Goal: Information Seeking & Learning: Learn about a topic

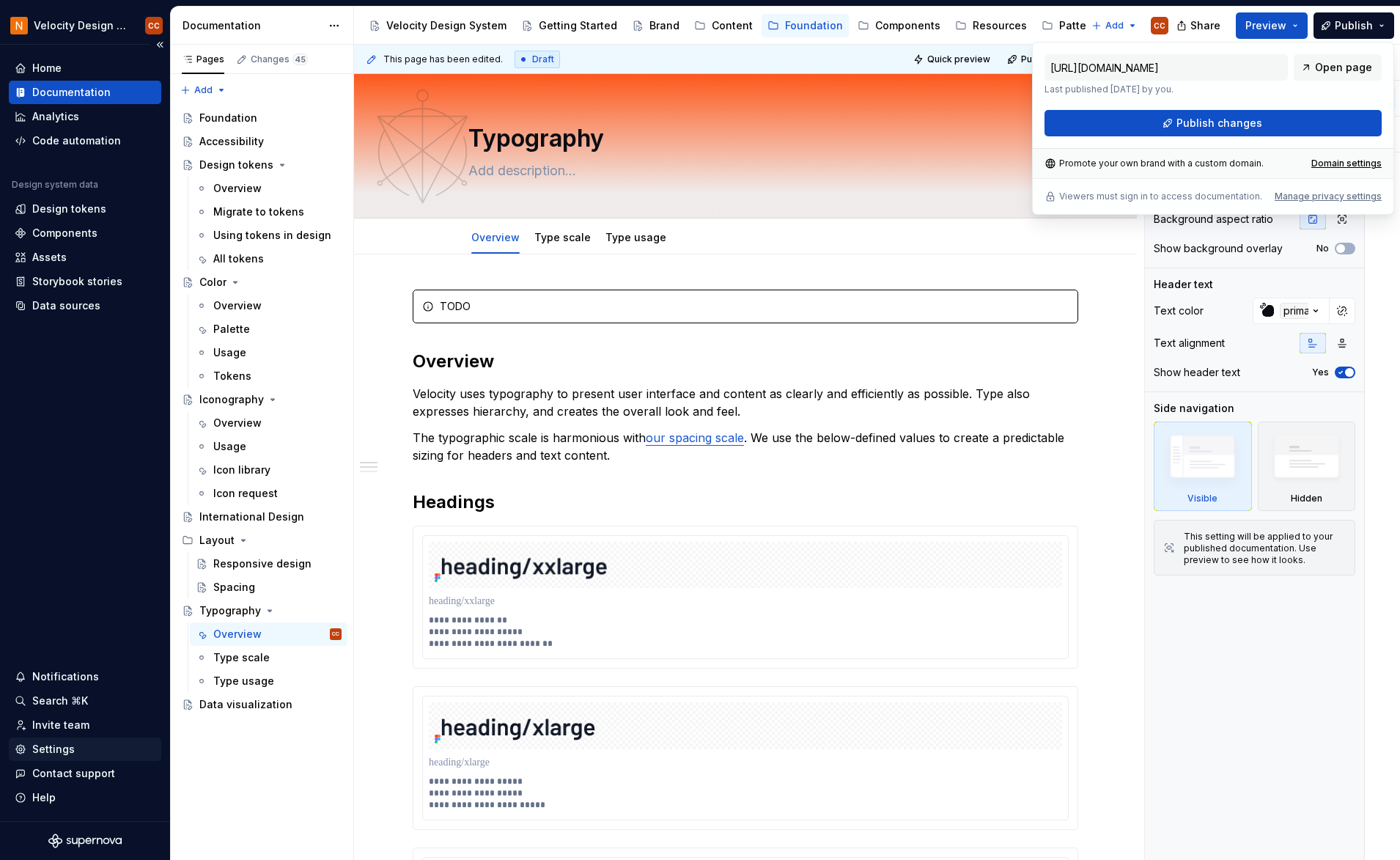
click at [68, 749] on div "Settings" at bounding box center [54, 750] width 42 height 15
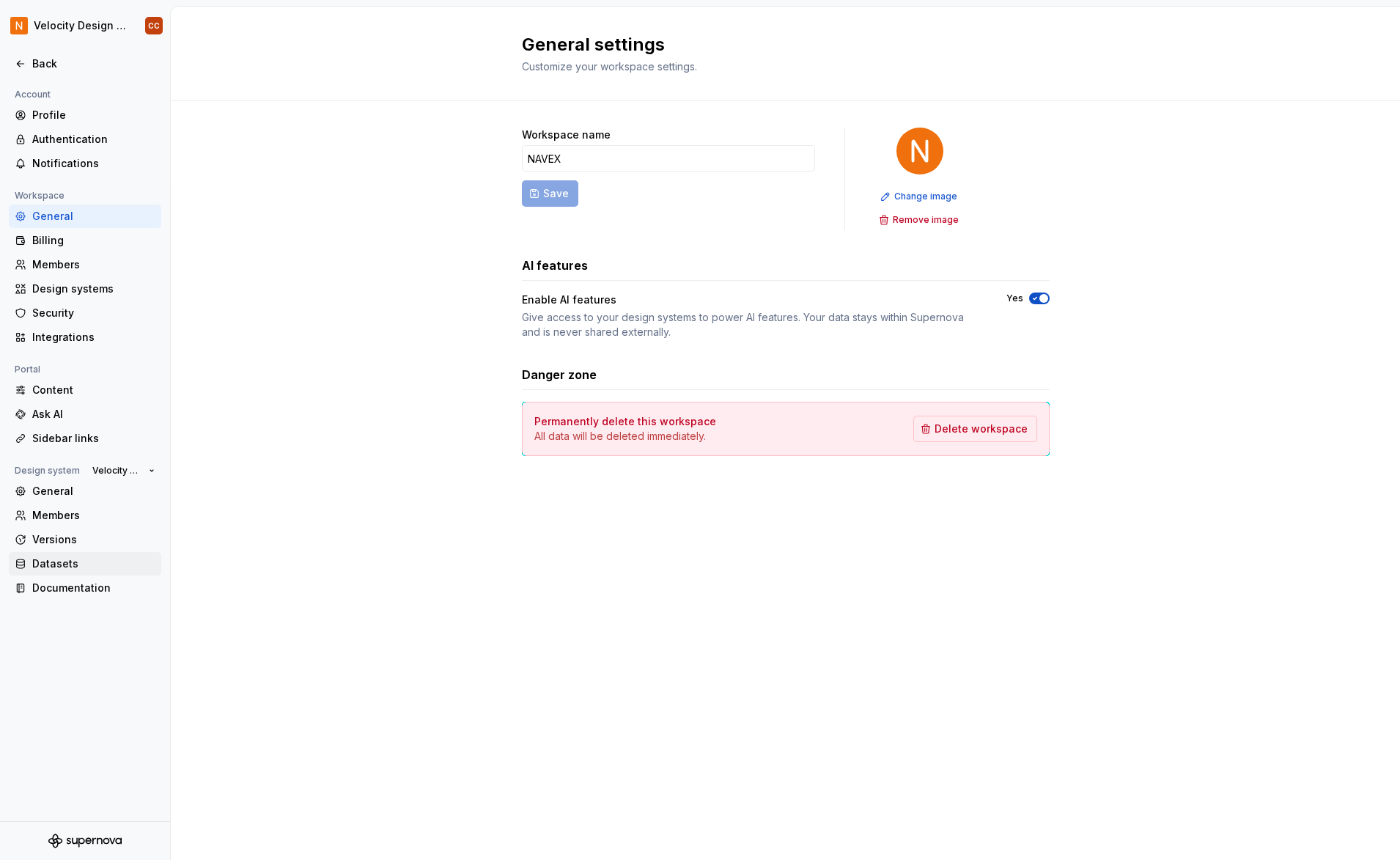
click at [67, 564] on div "Datasets" at bounding box center [94, 564] width 123 height 15
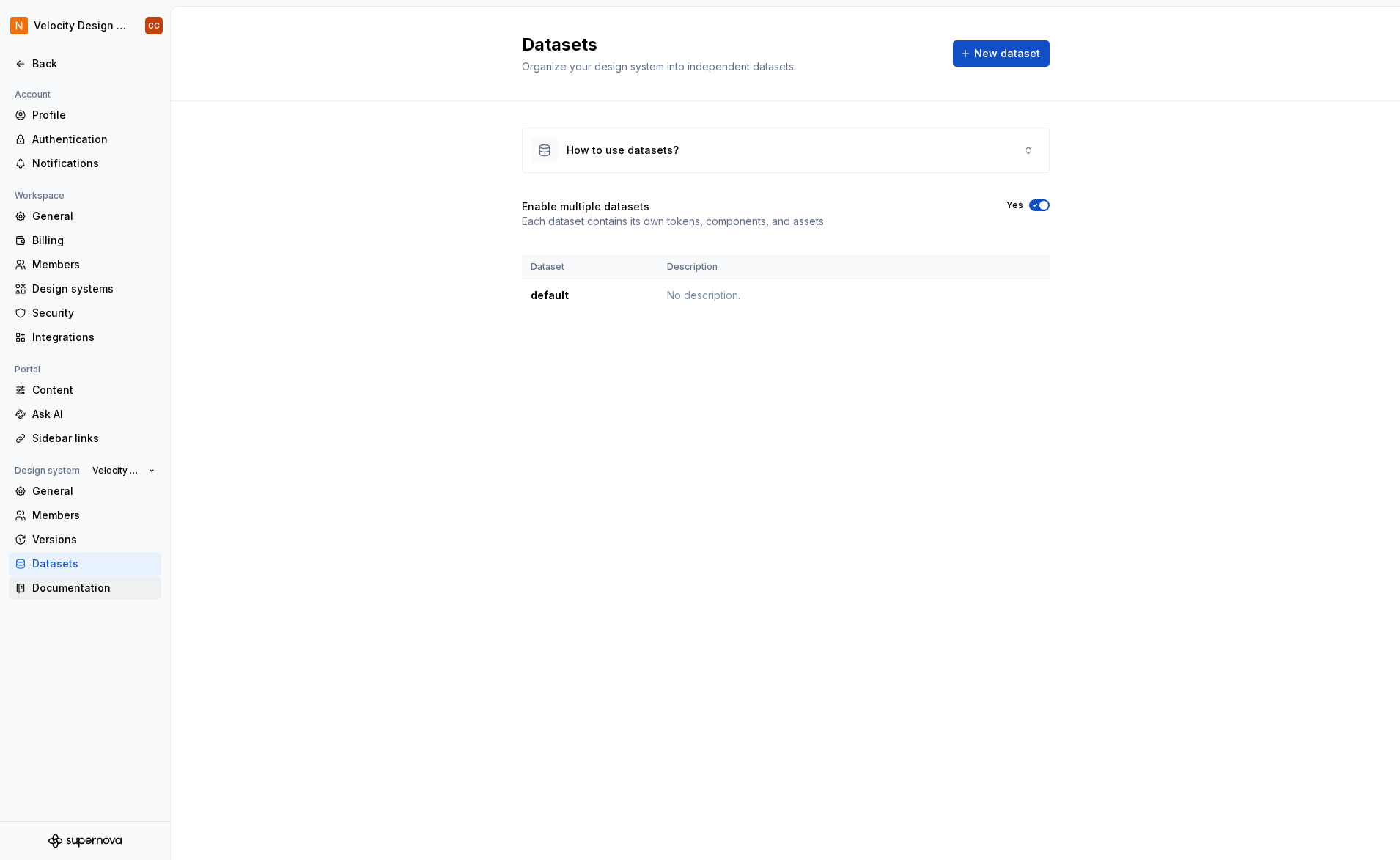
click at [64, 587] on div "Documentation" at bounding box center [94, 588] width 123 height 15
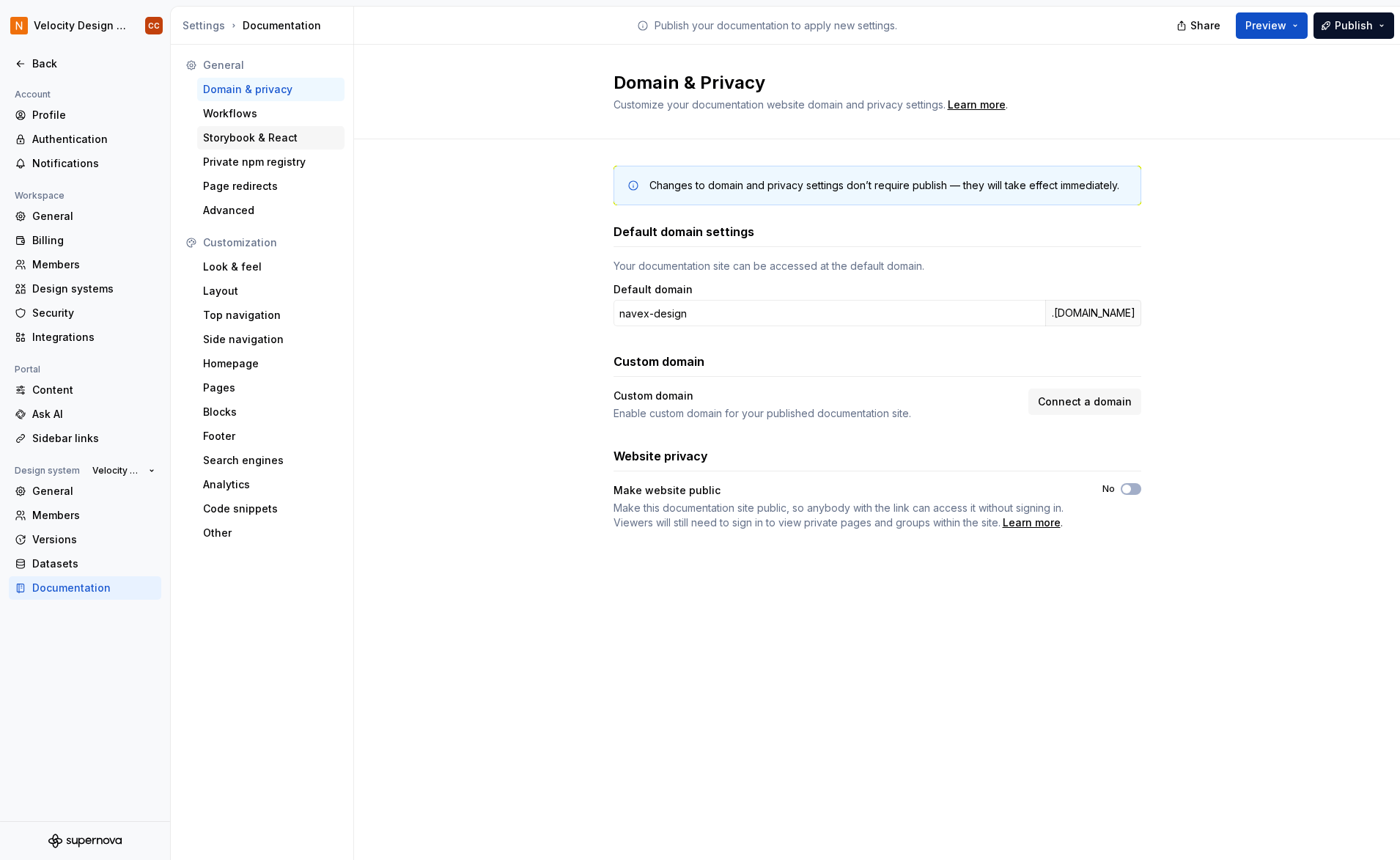
click at [279, 128] on div "Storybook & React" at bounding box center [271, 137] width 148 height 24
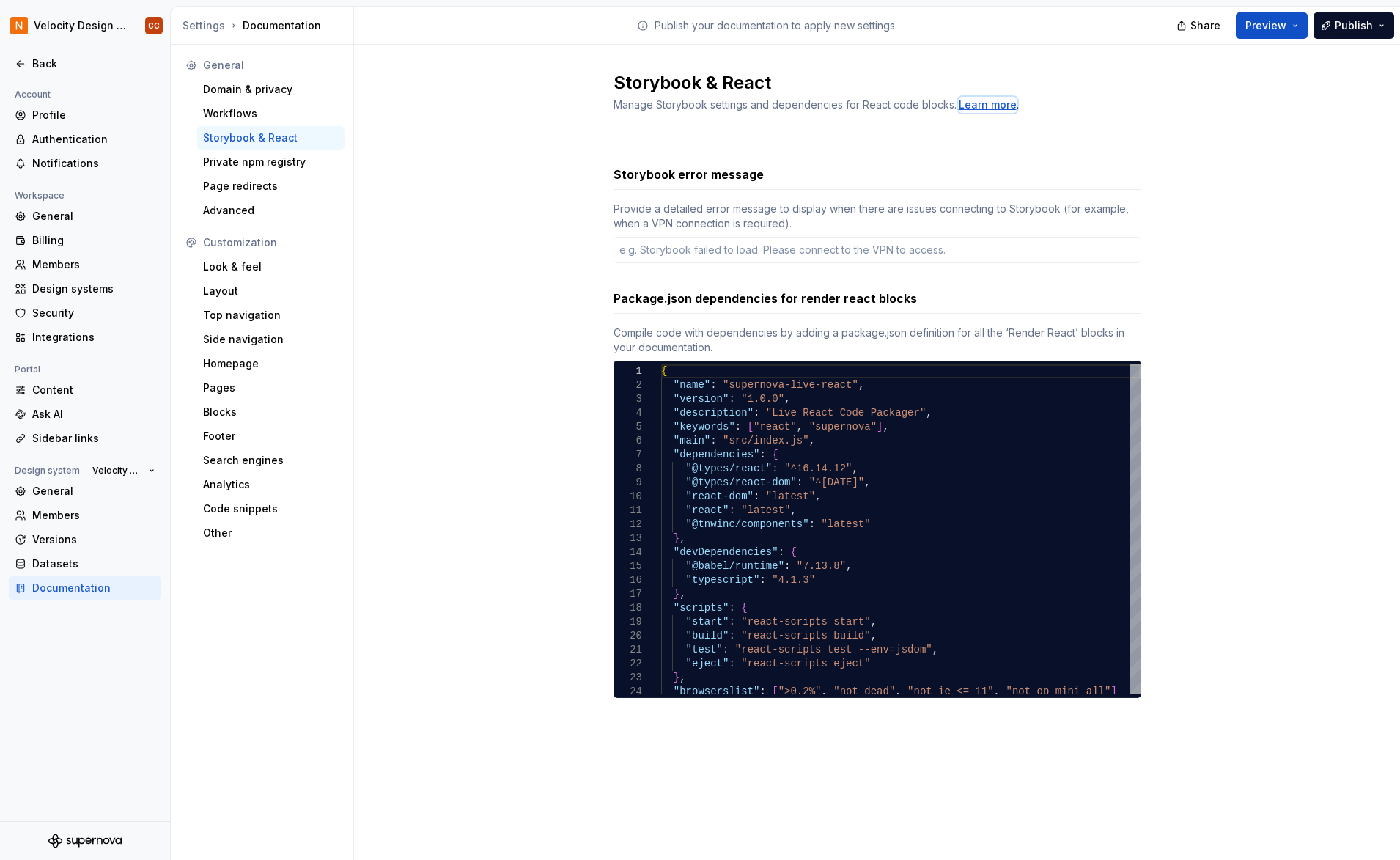
click at [978, 104] on div "Learn more" at bounding box center [988, 105] width 58 height 15
type textarea "*"
